Goal: Communication & Community: Share content

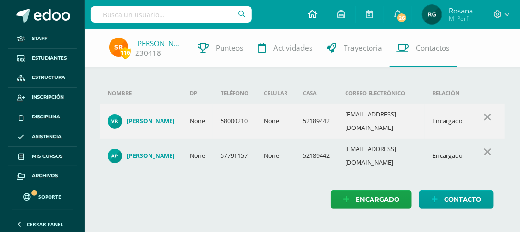
click at [313, 17] on icon at bounding box center [312, 14] width 10 height 9
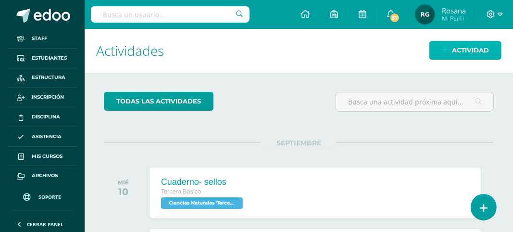
click at [466, 51] on span "Actividad" at bounding box center [470, 50] width 37 height 18
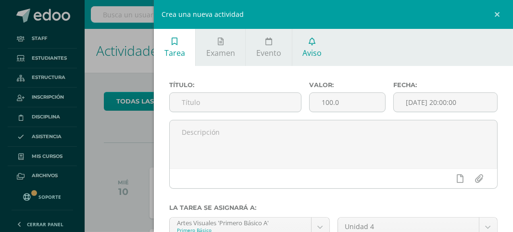
click at [311, 48] on span "Aviso" at bounding box center [311, 53] width 19 height 11
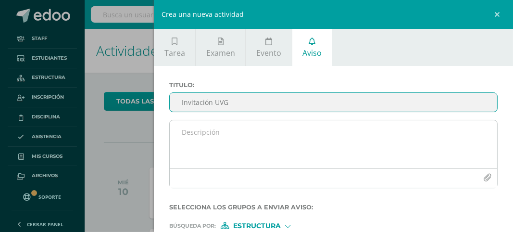
type input "Invitación UVG"
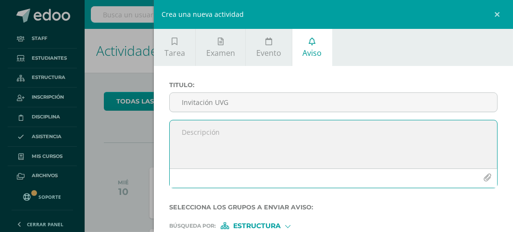
click at [182, 131] on textarea at bounding box center [333, 144] width 327 height 48
paste textarea "nvitación especial ✨ El programa Mujeres en Ingeniería – Virtual de la [GEOGRAP…"
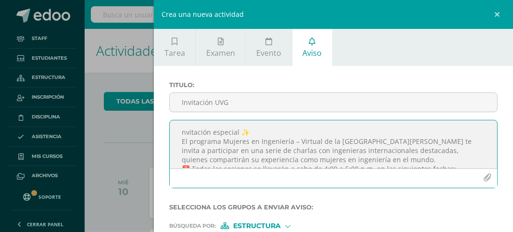
click at [181, 133] on textarea "nvitación especial ✨ El programa Mujeres en Ingeniería – Virtual de la [GEOGRAP…" at bounding box center [333, 144] width 327 height 48
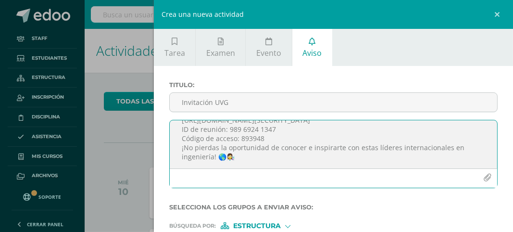
scroll to position [48, 0]
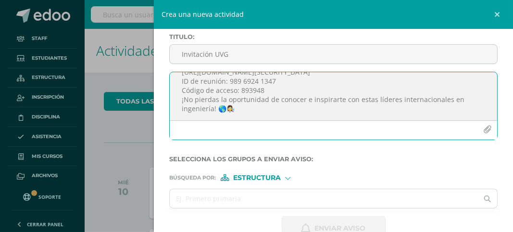
type textarea "Invitación especial ✨ El programa Mujeres en Ingeniería – Virtual de la [GEOGRA…"
click at [287, 179] on div at bounding box center [287, 176] width 5 height 5
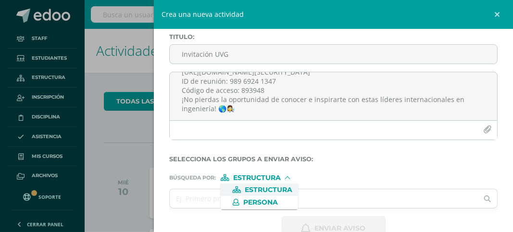
click at [289, 189] on span "Estructura" at bounding box center [269, 189] width 48 height 5
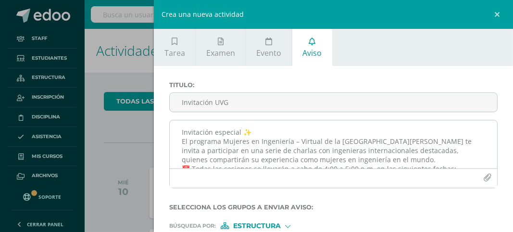
scroll to position [71, 0]
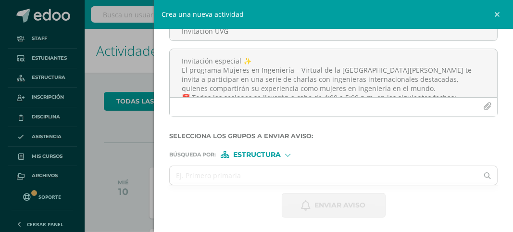
click at [287, 154] on div at bounding box center [287, 153] width 5 height 5
click at [273, 168] on span "Estructura" at bounding box center [269, 166] width 48 height 5
click at [235, 176] on input "text" at bounding box center [324, 175] width 308 height 19
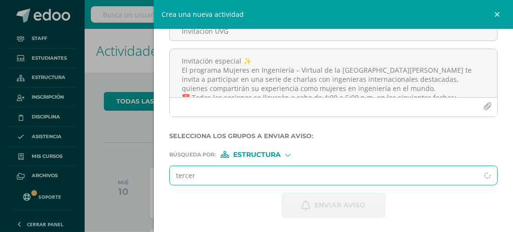
type input "tercero"
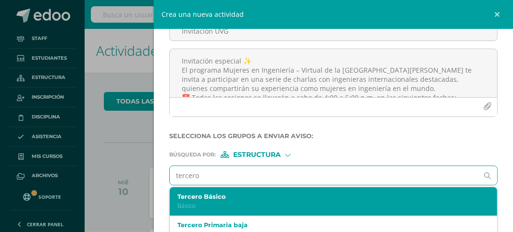
click at [215, 201] on p "Básico" at bounding box center [326, 205] width 298 height 8
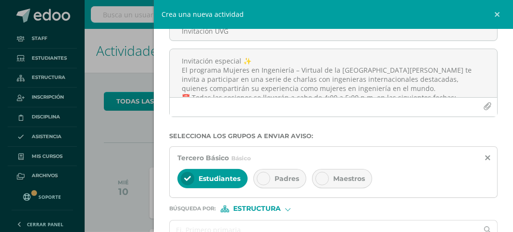
click at [267, 179] on div at bounding box center [263, 178] width 13 height 13
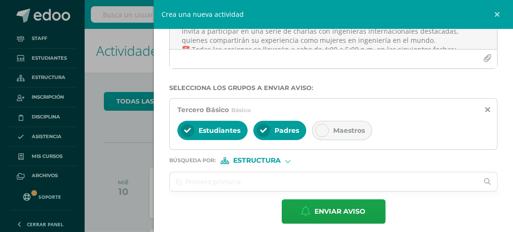
click at [267, 179] on input "text" at bounding box center [324, 181] width 308 height 19
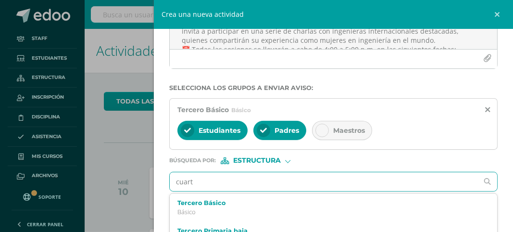
type input "cuarto"
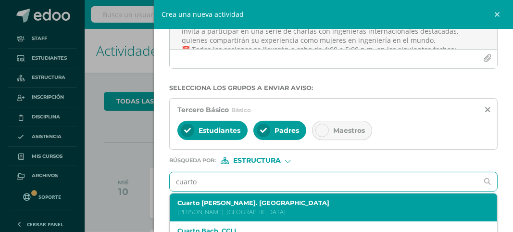
click at [238, 204] on label "Cuarto [PERSON_NAME]. [GEOGRAPHIC_DATA]" at bounding box center [326, 202] width 298 height 7
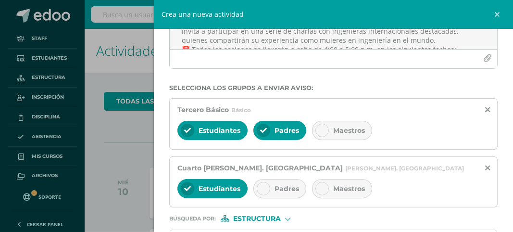
click at [261, 192] on div at bounding box center [263, 188] width 13 height 13
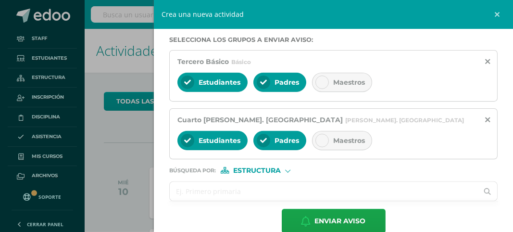
scroll to position [183, 0]
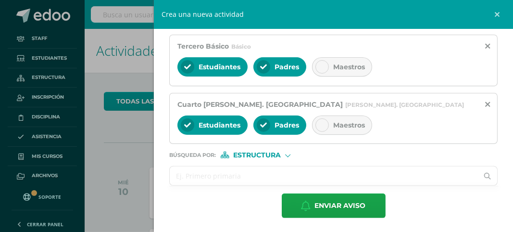
click at [267, 173] on input "text" at bounding box center [324, 175] width 308 height 19
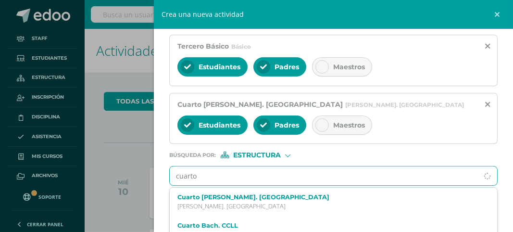
type input "cuarto"
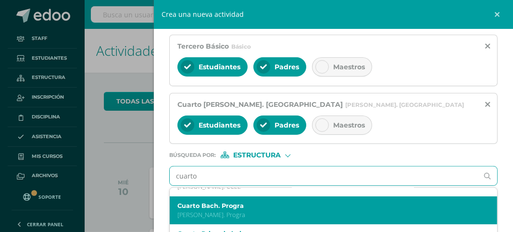
click at [257, 208] on div "Cuarto [PERSON_NAME]. Progra [PERSON_NAME]. Progra" at bounding box center [326, 210] width 298 height 17
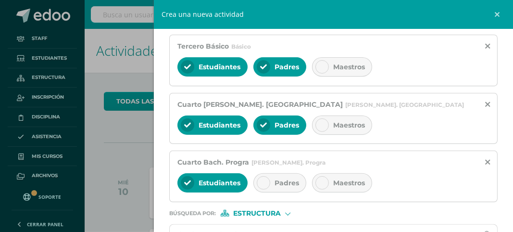
click at [268, 186] on div "Padres" at bounding box center [279, 182] width 53 height 19
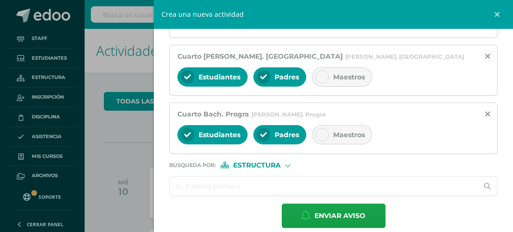
click at [263, 182] on input "text" at bounding box center [324, 185] width 308 height 19
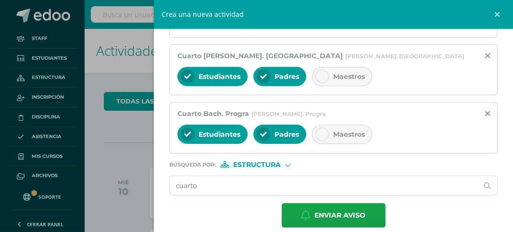
scroll to position [240, 0]
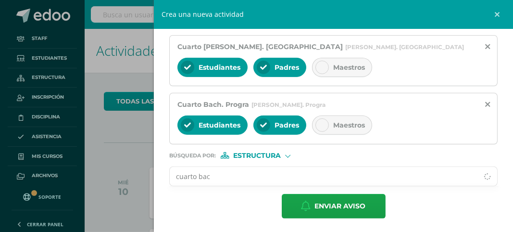
type input "cuarto [PERSON_NAME]"
click at [260, 173] on input "cuarto [PERSON_NAME]" at bounding box center [324, 176] width 308 height 19
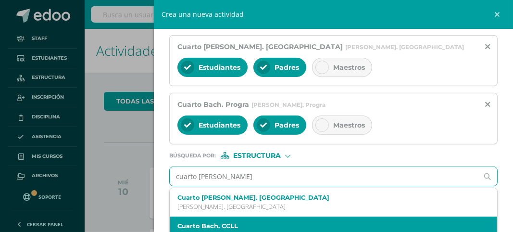
click at [229, 223] on label "Cuarto Bach. CCLL" at bounding box center [326, 225] width 298 height 7
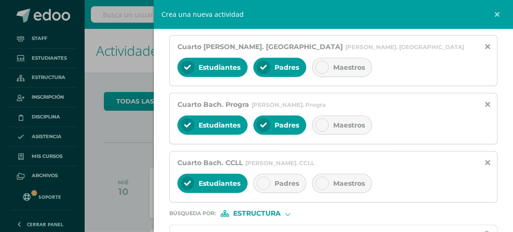
click at [266, 183] on div at bounding box center [263, 182] width 13 height 13
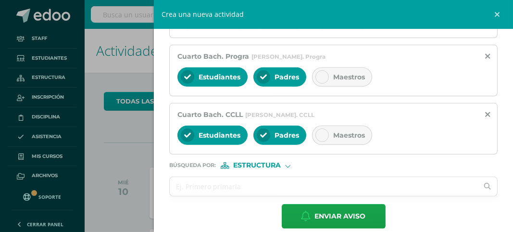
scroll to position [298, 0]
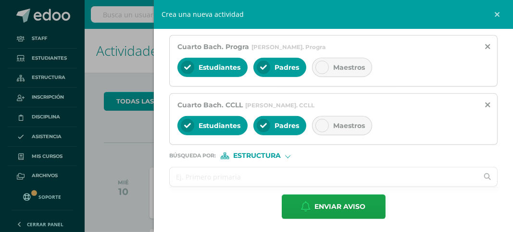
click at [284, 168] on input "text" at bounding box center [324, 176] width 308 height 19
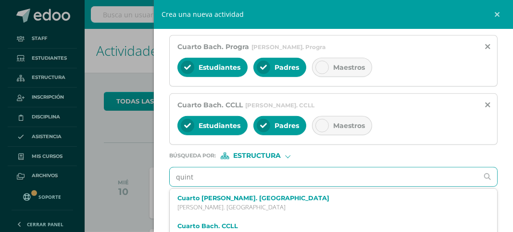
type input "quinto"
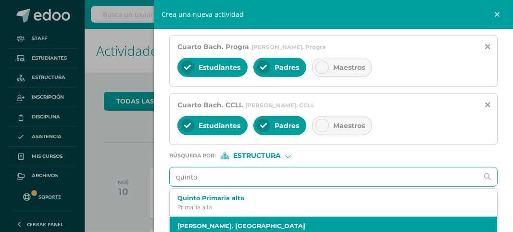
click at [225, 222] on label "[PERSON_NAME]. [GEOGRAPHIC_DATA]" at bounding box center [326, 225] width 298 height 7
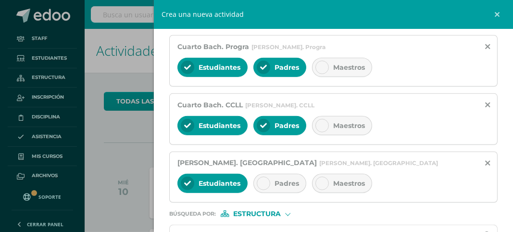
click at [265, 181] on icon at bounding box center [263, 183] width 7 height 7
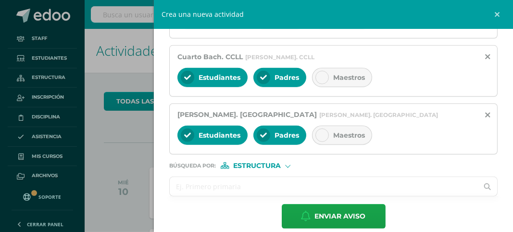
click at [258, 181] on input "text" at bounding box center [324, 186] width 308 height 19
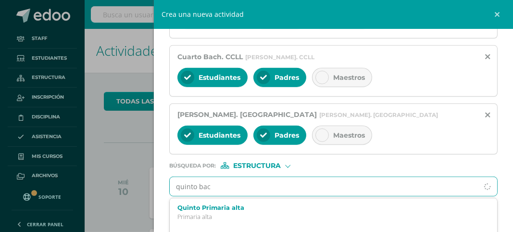
type input "[PERSON_NAME]"
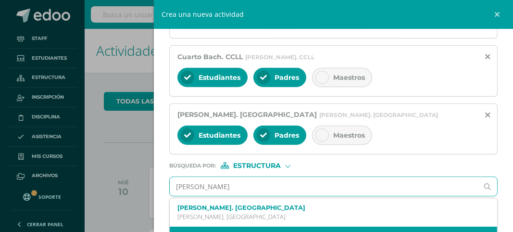
scroll to position [48, 0]
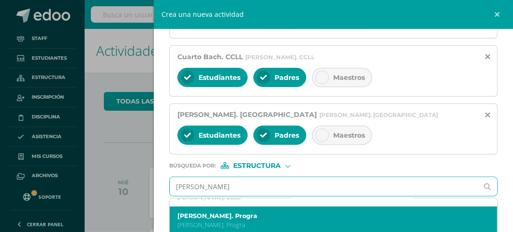
click at [262, 214] on label "[PERSON_NAME]. Progra" at bounding box center [326, 215] width 298 height 7
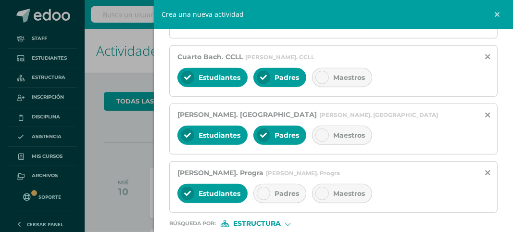
scroll to position [0, 0]
click at [263, 194] on icon at bounding box center [263, 193] width 7 height 7
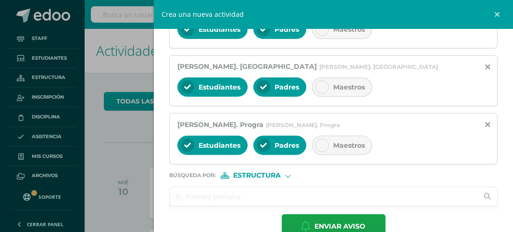
click at [255, 196] on input "text" at bounding box center [324, 196] width 308 height 19
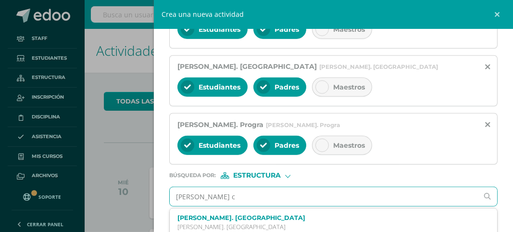
type input "[PERSON_NAME] cc"
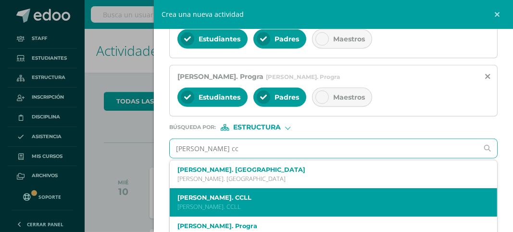
click at [243, 199] on div "[PERSON_NAME]. CCLL [PERSON_NAME]. CCLL" at bounding box center [326, 202] width 298 height 17
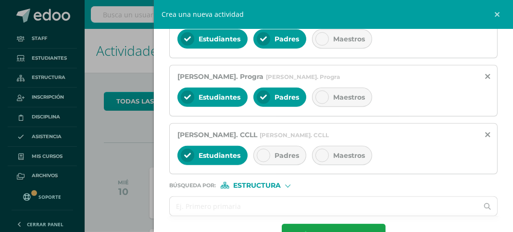
click at [258, 152] on div at bounding box center [263, 154] width 13 height 13
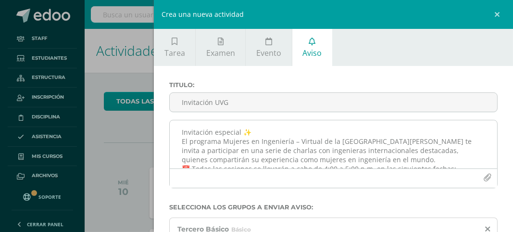
scroll to position [48, 0]
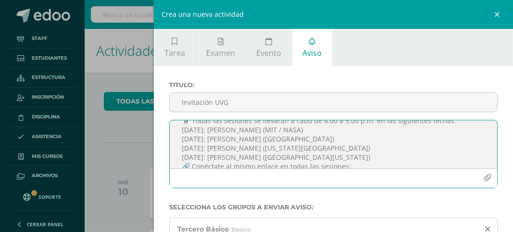
click at [329, 123] on textarea "Invitación especial ✨ El programa Mujeres en Ingeniería – Virtual de la [GEOGRA…" at bounding box center [333, 144] width 327 height 48
click at [330, 130] on textarea "Invitación especial ✨ El programa Mujeres en Ingeniería – Virtual de la [GEOGRA…" at bounding box center [333, 144] width 327 height 48
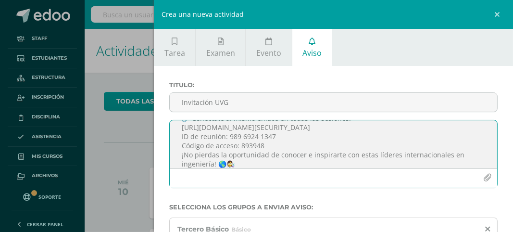
scroll to position [123, 0]
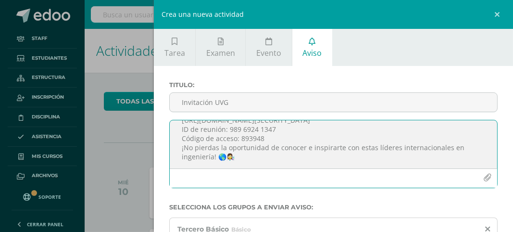
click at [184, 162] on textarea "Invitación especial ✨ El programa Mujeres en Ingeniería – Virtual de la [GEOGRA…" at bounding box center [333, 144] width 327 height 48
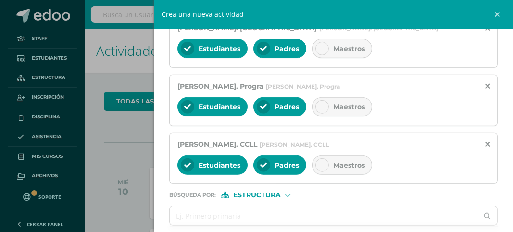
scroll to position [471, 0]
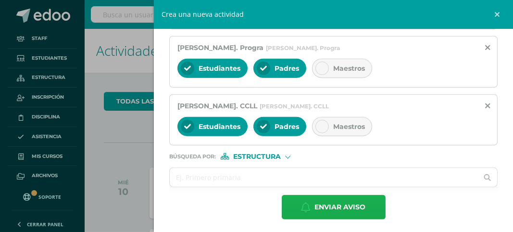
type textarea "Invitación especial ✨ El programa Mujeres en Ingeniería – Virtual de la [GEOGRA…"
click at [357, 208] on span "Enviar aviso" at bounding box center [340, 207] width 51 height 24
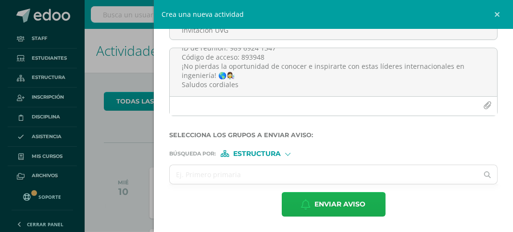
scroll to position [71, 0]
